Goal: Task Accomplishment & Management: Use online tool/utility

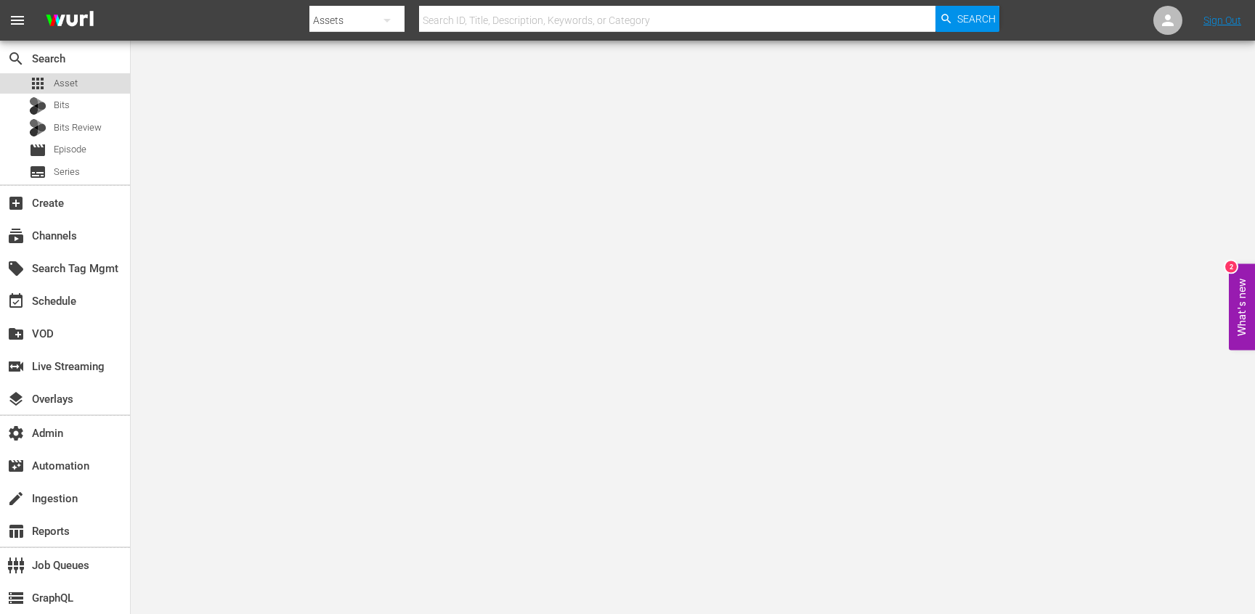
click at [78, 84] on div "apps Asset" at bounding box center [65, 83] width 130 height 20
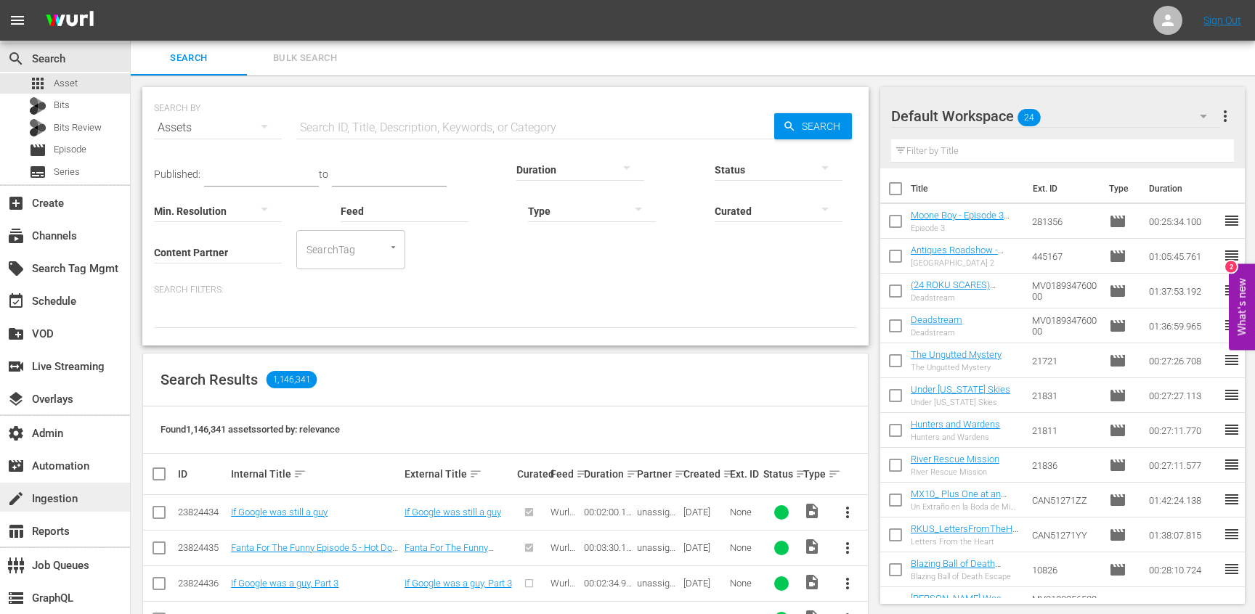
click at [72, 502] on div "create Ingestion" at bounding box center [40, 496] width 81 height 13
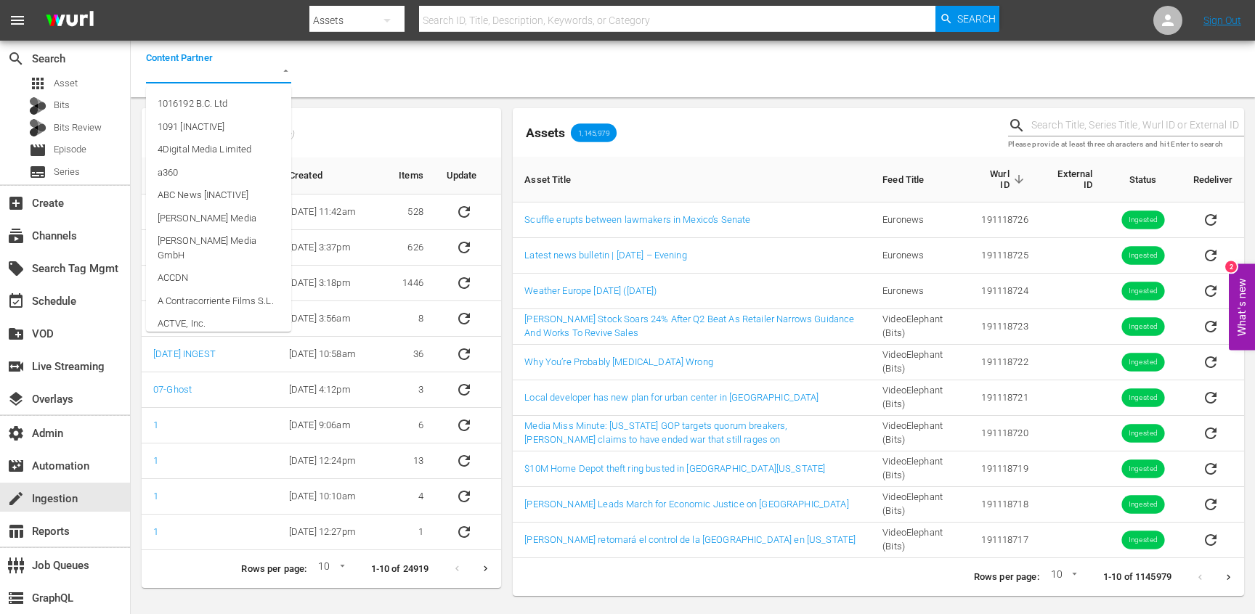
click at [232, 80] on input "Content Partner" at bounding box center [198, 73] width 105 height 20
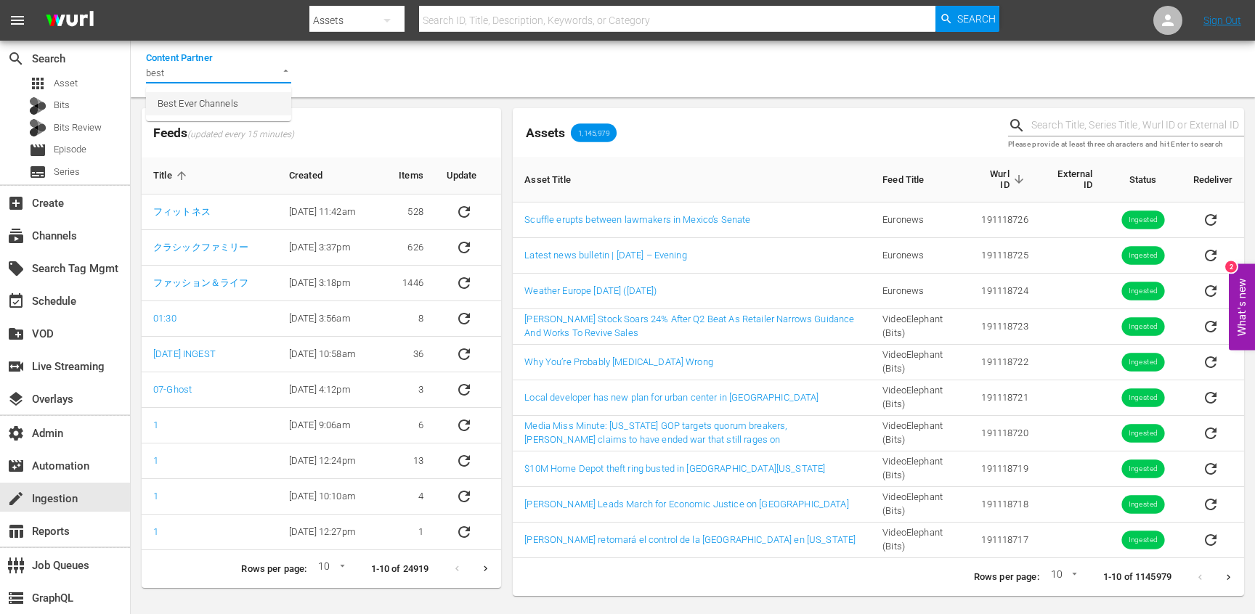
click at [235, 99] on span "Best Ever Channels" at bounding box center [198, 104] width 81 height 15
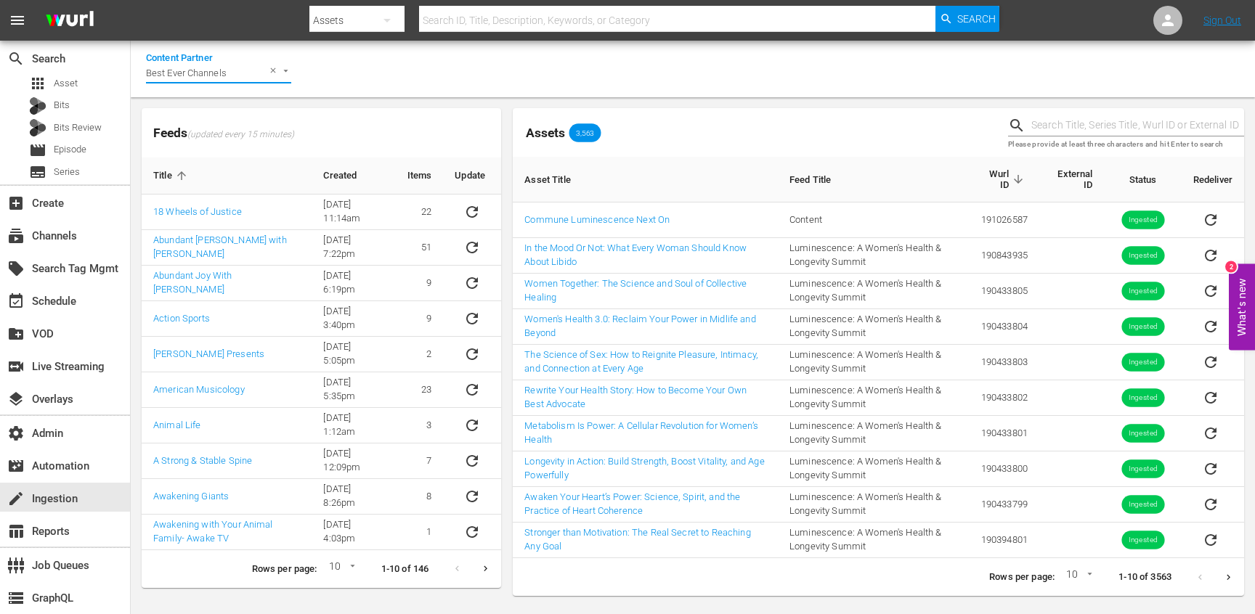
type input "Best Ever Channels"
click at [485, 569] on icon "Next page" at bounding box center [485, 569] width 11 height 11
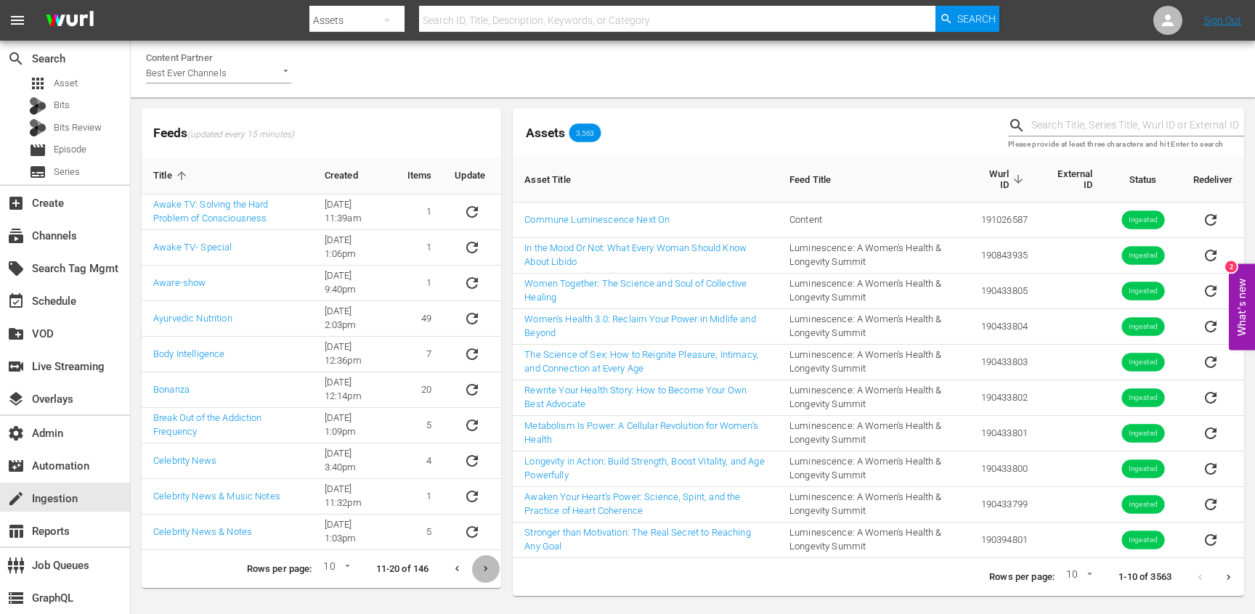
click at [485, 569] on icon "Next page" at bounding box center [485, 569] width 11 height 11
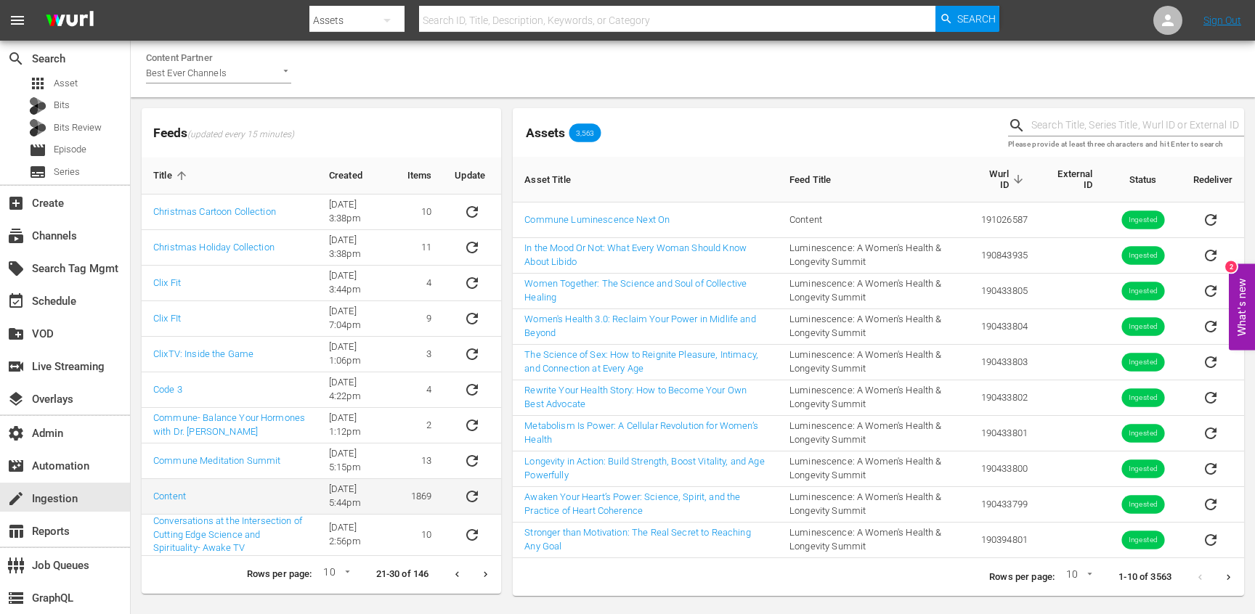
click at [469, 505] on icon "sticky table" at bounding box center [471, 496] width 17 height 17
click at [72, 84] on span "Asset" at bounding box center [66, 83] width 24 height 15
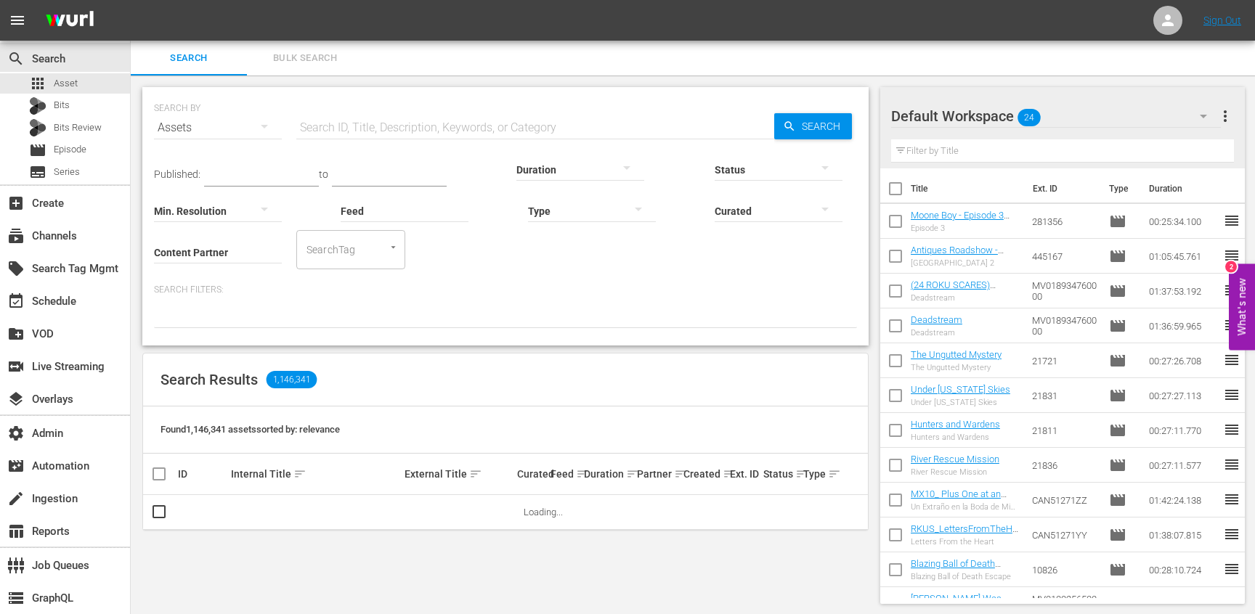
click at [246, 248] on input "Content Partner" at bounding box center [218, 253] width 128 height 52
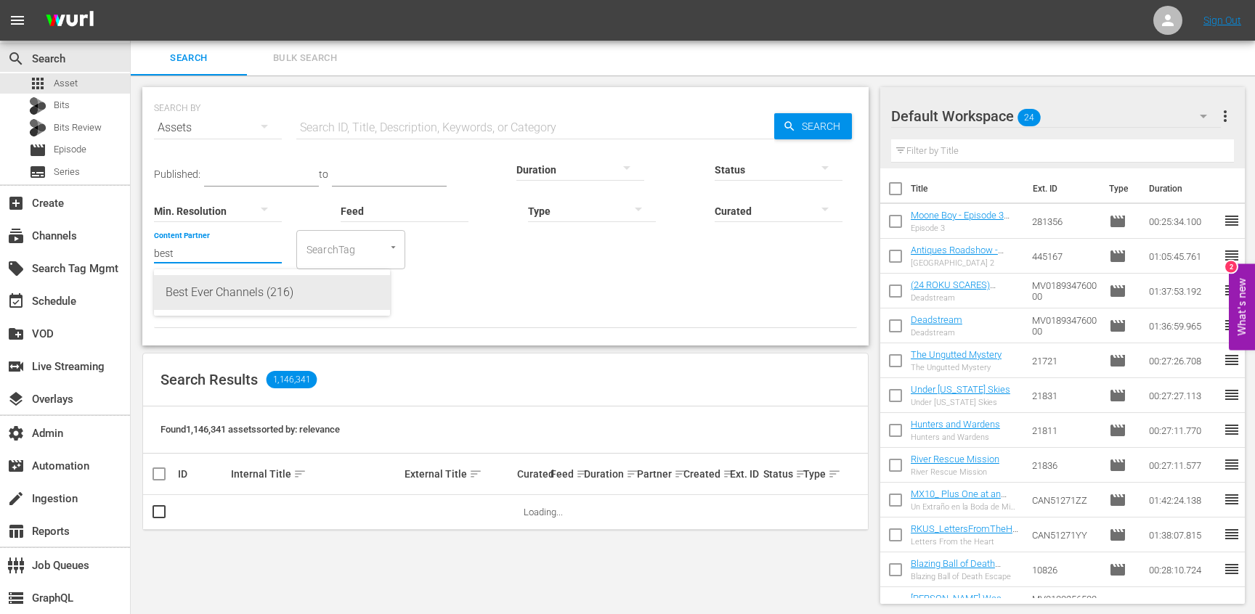
click at [248, 300] on div "Best Ever Channels (216)" at bounding box center [272, 292] width 213 height 35
type input "Best Ever Channels (216)"
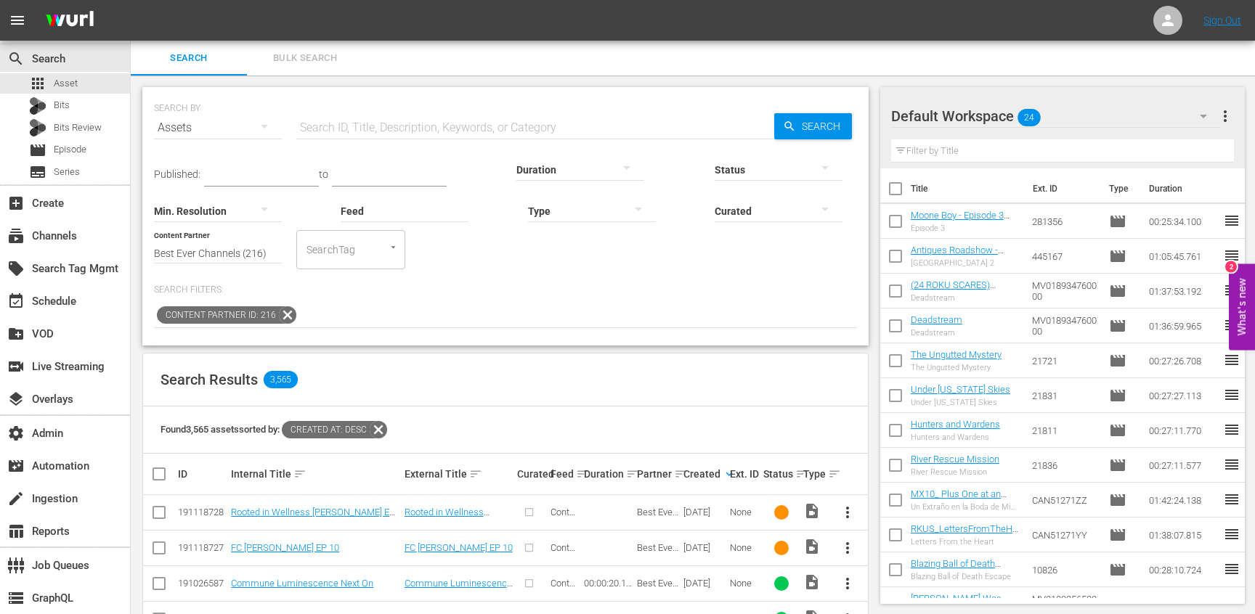
click at [202, 513] on div "191118728" at bounding box center [202, 512] width 49 height 11
copy div "191118728"
click at [203, 546] on div "191118727" at bounding box center [202, 548] width 49 height 11
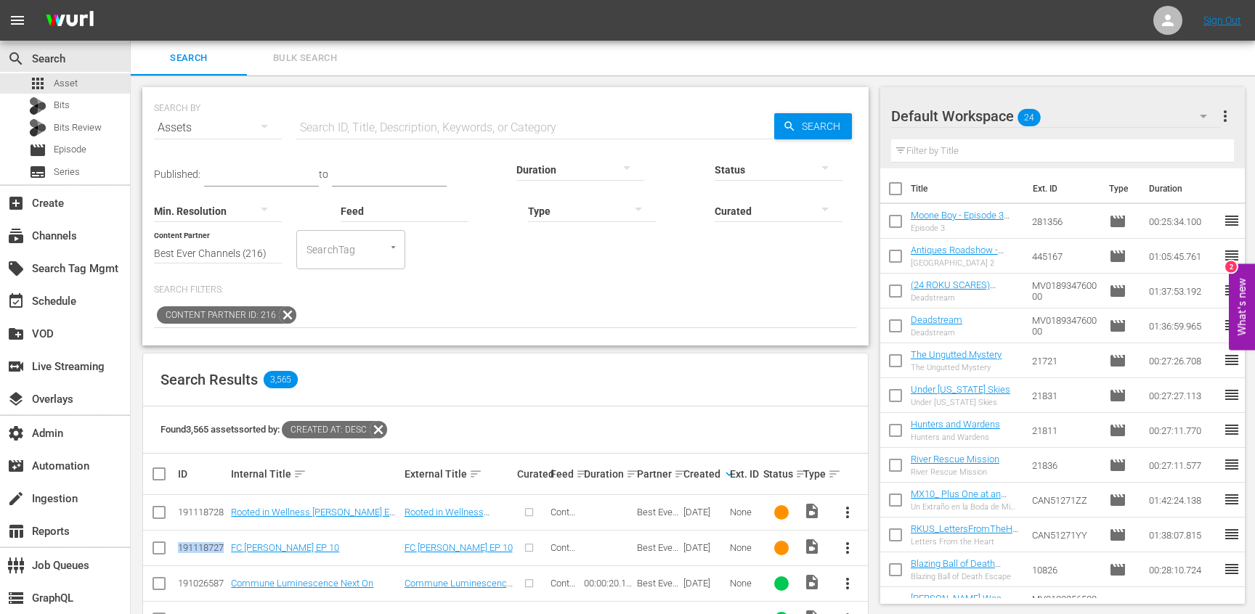
copy div "191118727"
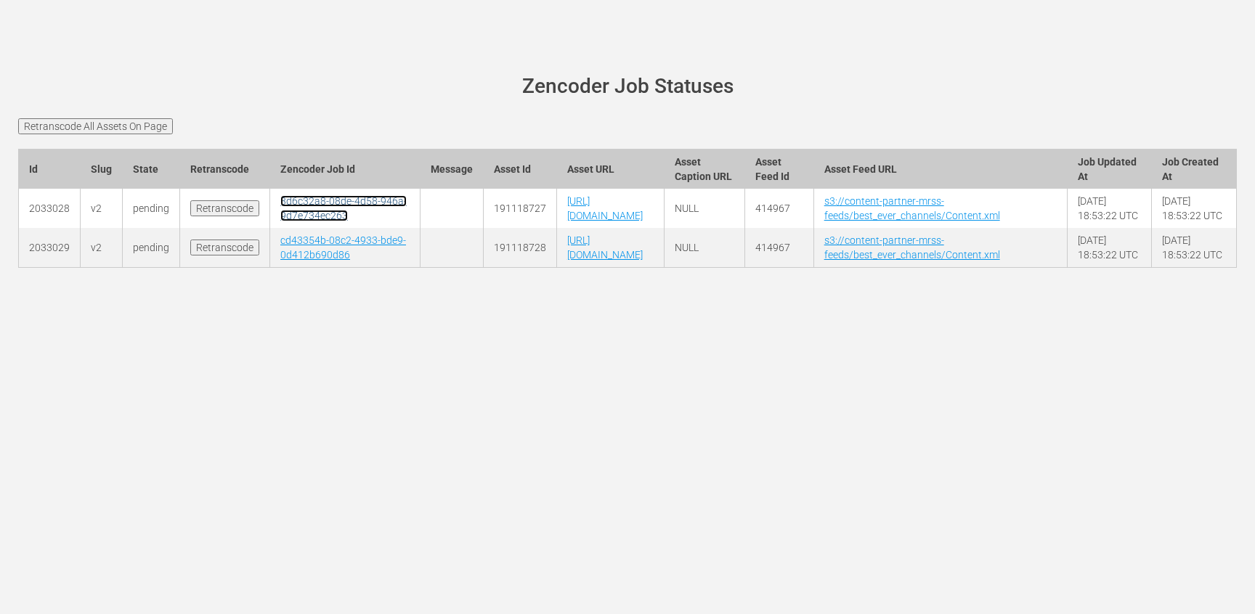
click at [290, 222] on link "3d6c32a8-08de-4d58-946a-9d7e734ec263" at bounding box center [343, 208] width 126 height 26
click at [304, 222] on td "3d6c32a8-08de-4d58-946a-9d7e734ec263" at bounding box center [345, 208] width 150 height 39
click at [299, 222] on link "3d6c32a8-08de-4d58-946a-9d7e734ec263" at bounding box center [343, 208] width 126 height 26
